Goal: Task Accomplishment & Management: Manage account settings

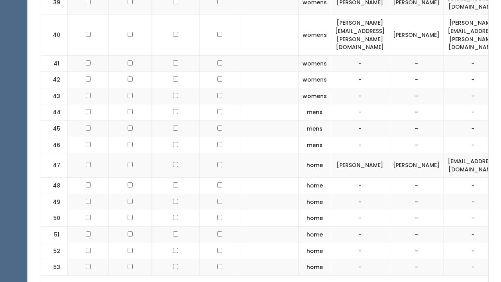
scroll to position [1184, 0]
checkbox input "true"
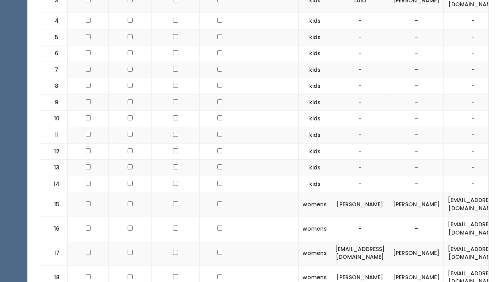
scroll to position [382, 0]
click at [217, 67] on td at bounding box center [220, 70] width 41 height 16
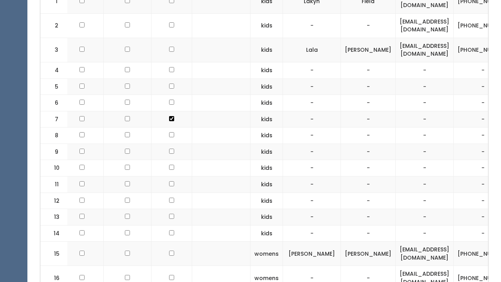
scroll to position [0, 39]
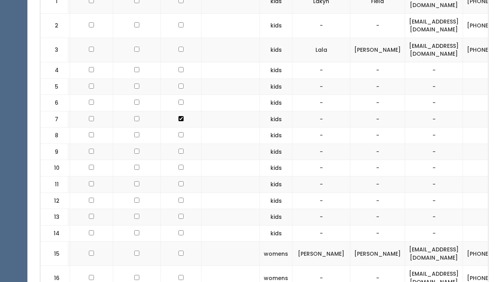
click at [168, 120] on td at bounding box center [181, 119] width 41 height 16
click at [173, 119] on td at bounding box center [181, 119] width 41 height 16
click at [179, 3] on input "checkbox" at bounding box center [181, 0] width 5 height 5
checkbox input "false"
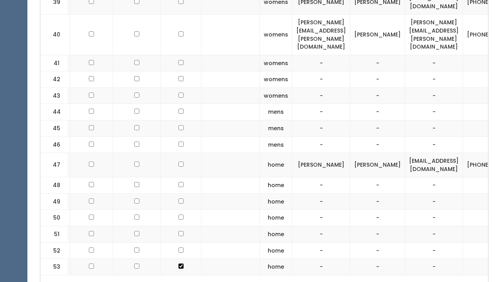
scroll to position [1184, 0]
checkbox input "false"
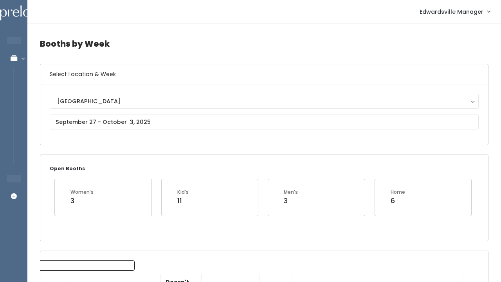
scroll to position [0, 0]
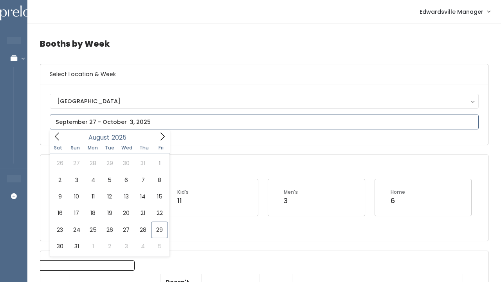
click at [110, 120] on input "text" at bounding box center [264, 121] width 429 height 15
click at [54, 138] on icon at bounding box center [57, 138] width 9 height 9
click at [162, 138] on icon at bounding box center [162, 136] width 9 height 9
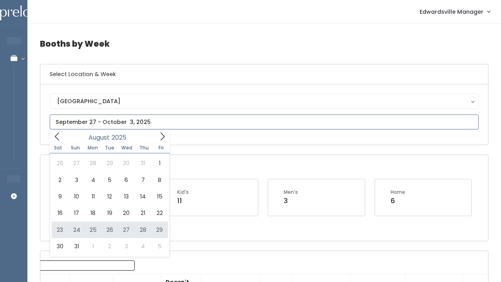
type input "August 23 to August 29"
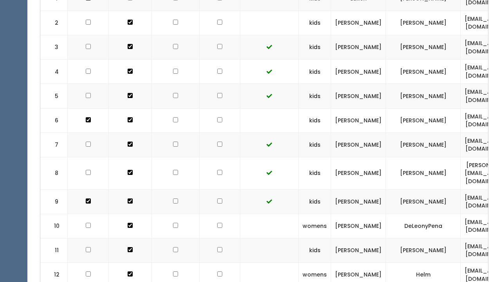
scroll to position [294, 0]
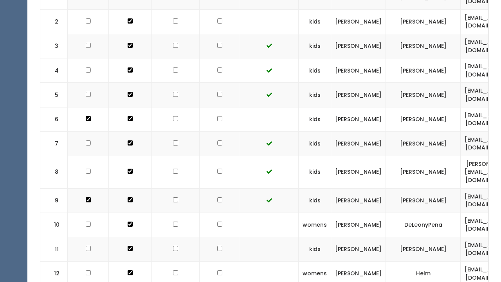
checkbox input "true"
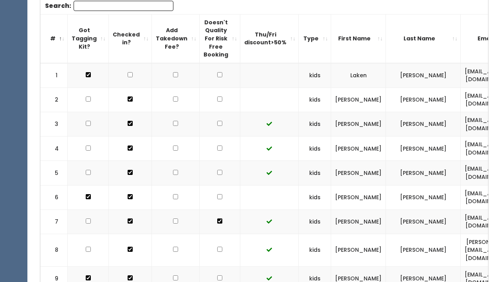
scroll to position [212, 0]
